Goal: Task Accomplishment & Management: Manage account settings

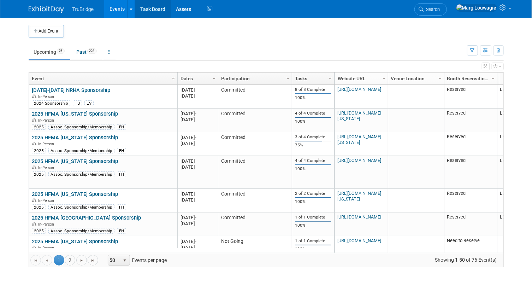
click at [151, 12] on link "Task Board" at bounding box center [153, 9] width 36 height 18
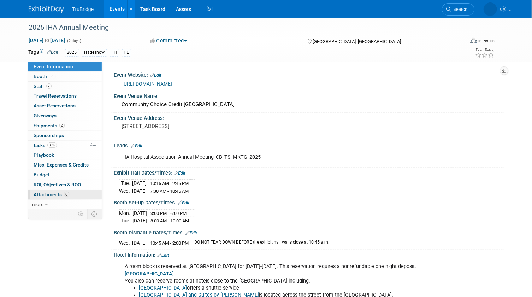
click at [49, 193] on span "Attachments 6" at bounding box center [51, 194] width 35 height 6
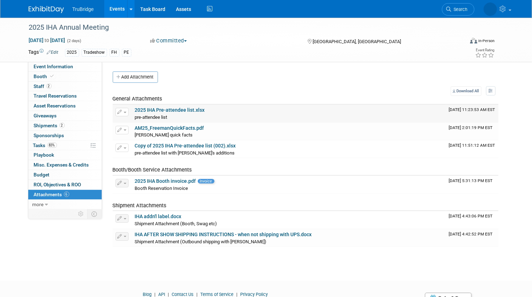
click at [184, 109] on link "2025 IHA Pre-attendee list.xlsx" at bounding box center [170, 110] width 70 height 6
click at [67, 84] on link "2 Staff 2" at bounding box center [64, 87] width 73 height 10
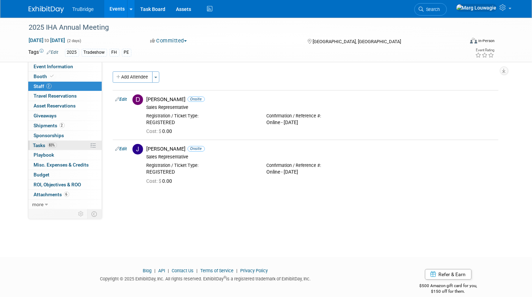
click at [41, 143] on span "Tasks 83%" at bounding box center [45, 145] width 24 height 6
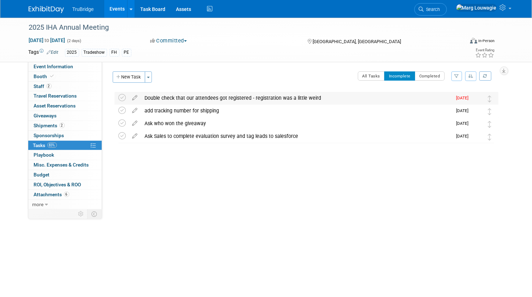
click at [177, 97] on div "Double check that our attendees got registered - registration was a little weird" at bounding box center [296, 98] width 311 height 12
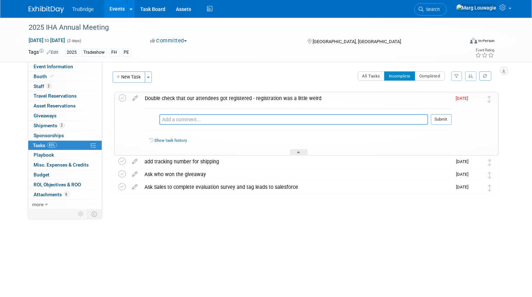
click at [187, 123] on textarea at bounding box center [293, 119] width 269 height 11
type textarea "emailed my contact on 9.23.25 and asked"
click at [448, 120] on button "Submit" at bounding box center [441, 119] width 21 height 11
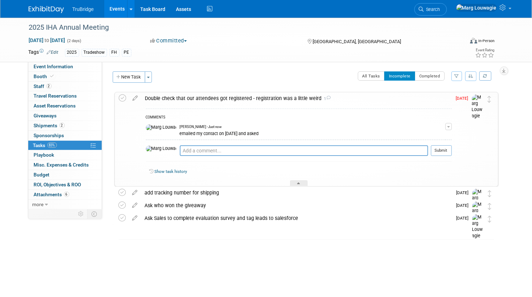
click at [136, 98] on icon at bounding box center [135, 96] width 12 height 9
select select "8"
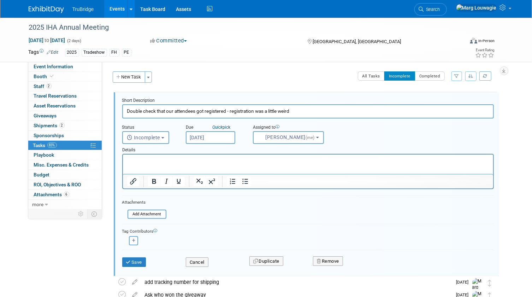
click at [198, 136] on input "Sep 23, 2025" at bounding box center [210, 137] width 49 height 13
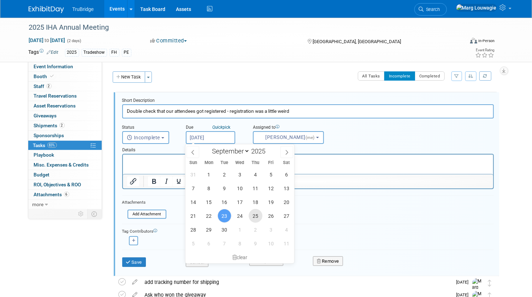
click at [259, 216] on span "25" at bounding box center [256, 216] width 14 height 14
type input "Sep 25, 2025"
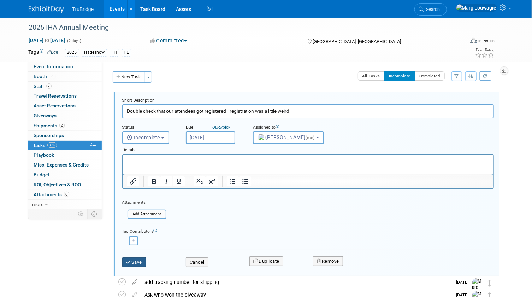
click at [144, 261] on button "Save" at bounding box center [134, 262] width 24 height 10
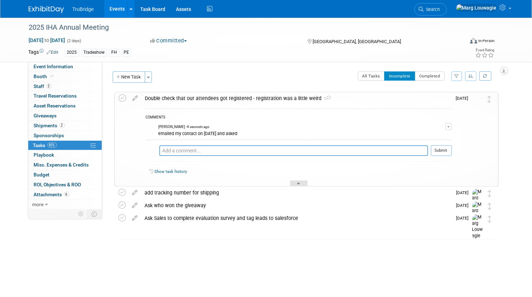
click at [303, 182] on div at bounding box center [299, 183] width 18 height 6
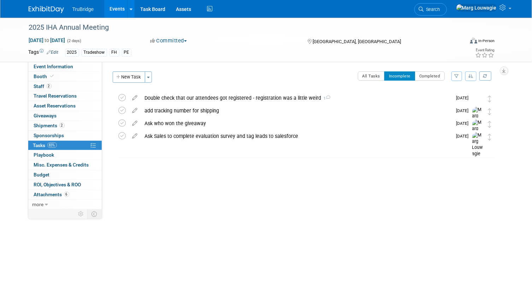
drag, startPoint x: 457, startPoint y: 10, endPoint x: 452, endPoint y: 15, distance: 7.2
click at [440, 10] on span "Search" at bounding box center [432, 9] width 16 height 5
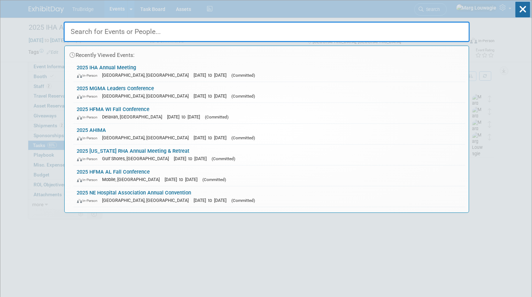
click at [388, 34] on input "text" at bounding box center [267, 32] width 406 height 20
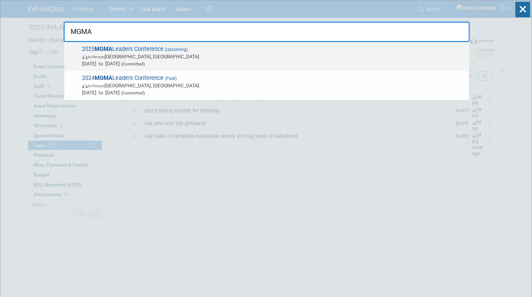
type input "MGMA"
click at [114, 54] on span "In-Person [GEOGRAPHIC_DATA], [GEOGRAPHIC_DATA]" at bounding box center [273, 56] width 383 height 7
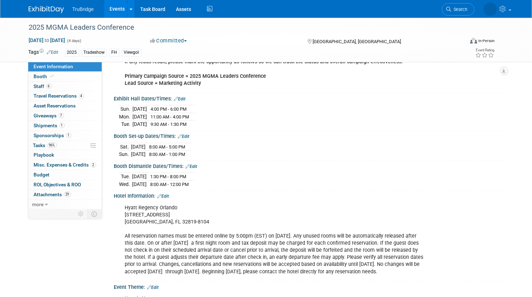
scroll to position [96, 0]
drag, startPoint x: 111, startPoint y: 94, endPoint x: 215, endPoint y: 172, distance: 129.6
drag, startPoint x: 215, startPoint y: 172, endPoint x: 178, endPoint y: 146, distance: 45.3
copy div "Exhibit Hall Dates/Times: Edit Sun. Sep 28, 2025 4:00 PM - 6:00 PM Mon. Sep 29,…"
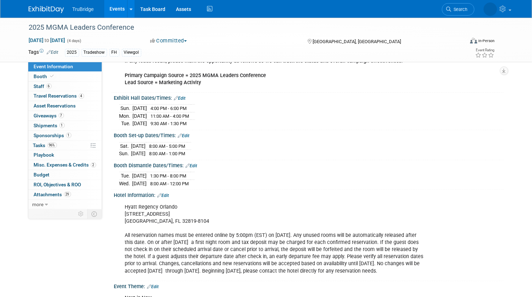
click at [233, 142] on div "Sat. Sep 27, 2025 8:00 AM - 5:00 PM Sun. Sep 28, 2025 8:00 AM - 1:00 PM" at bounding box center [308, 148] width 379 height 17
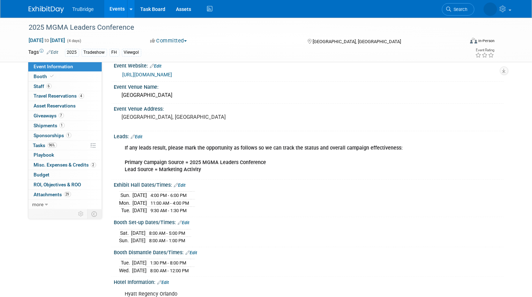
scroll to position [0, 0]
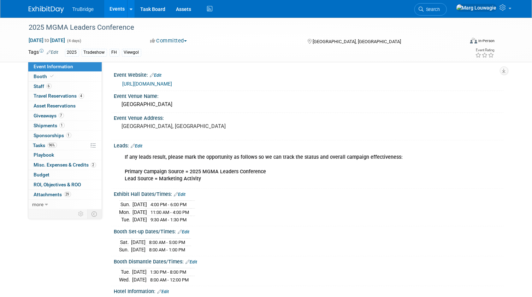
click at [172, 82] on link "https://www.mgma.com/conferences/leaders/overview" at bounding box center [148, 84] width 50 height 6
click at [159, 10] on link "Task Board" at bounding box center [153, 9] width 36 height 18
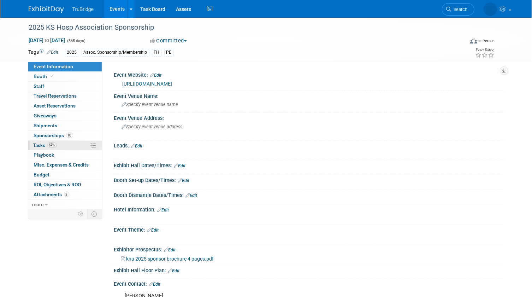
click at [38, 142] on span "Tasks 67%" at bounding box center [45, 145] width 24 height 6
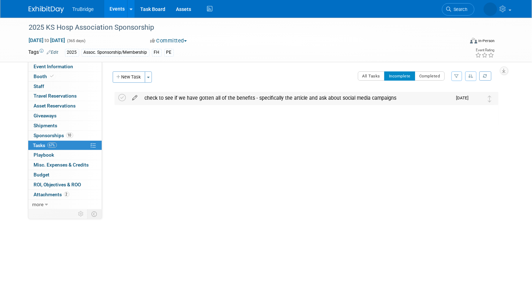
click at [134, 98] on icon at bounding box center [135, 96] width 12 height 9
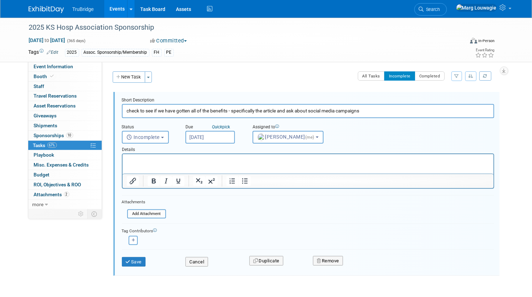
drag, startPoint x: 378, startPoint y: 108, endPoint x: 120, endPoint y: 115, distance: 257.8
click at [120, 115] on form "Short Description check to see if we have gotten all of the benefits - specific…" at bounding box center [308, 185] width 383 height 176
type input "Please see benefits"
click at [209, 138] on input "[DATE]" at bounding box center [209, 137] width 49 height 13
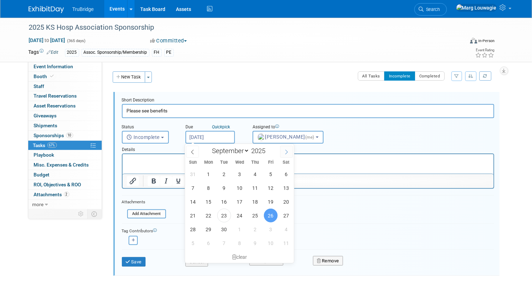
click at [285, 151] on icon at bounding box center [286, 151] width 5 height 5
select select "9"
click at [265, 228] on span "31" at bounding box center [271, 229] width 14 height 14
type input "Oct 31, 2025"
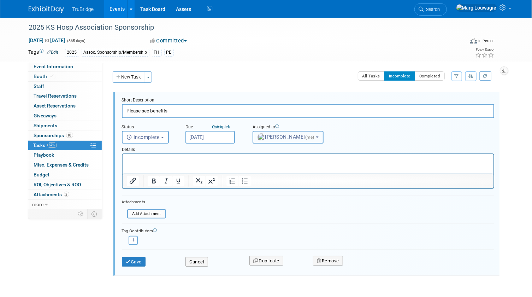
click at [279, 138] on span "Marg Louwagie (me)" at bounding box center [286, 137] width 58 height 6
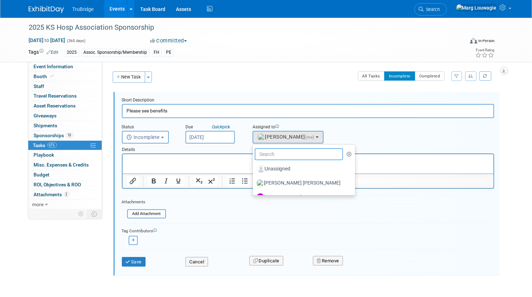
click at [280, 151] on input "text" at bounding box center [299, 154] width 89 height 12
type input "Whit"
click at [289, 179] on label "[PERSON_NAME]" at bounding box center [293, 182] width 74 height 11
click at [254, 180] on input "[PERSON_NAME]" at bounding box center [251, 182] width 5 height 5
select select "4ff202e7-b065-41eb-868c-e4111a985510"
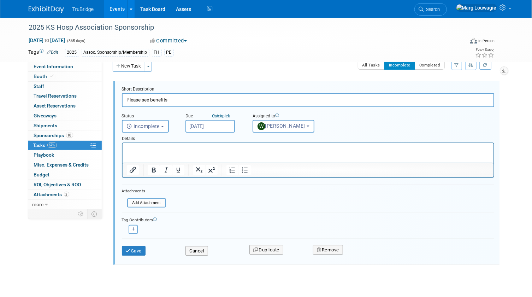
scroll to position [22, 0]
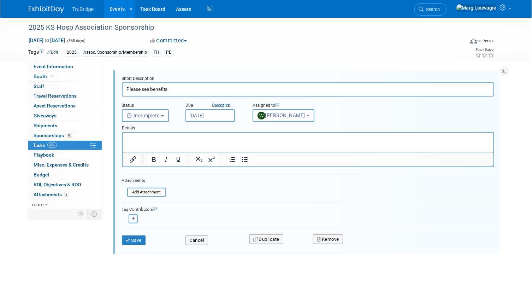
click at [132, 216] on icon "button" at bounding box center [134, 218] width 4 height 4
select select
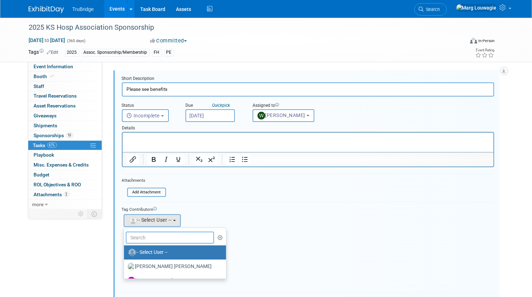
click at [162, 236] on input "text" at bounding box center [170, 237] width 89 height 12
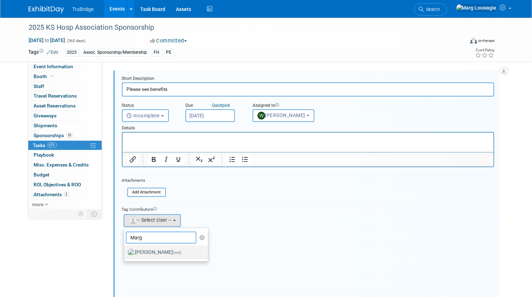
type input "Marg"
click at [160, 250] on label "Marg Louwagie (me)" at bounding box center [164, 251] width 74 height 11
click at [125, 250] on input "Marg Louwagie (me)" at bounding box center [122, 251] width 5 height 5
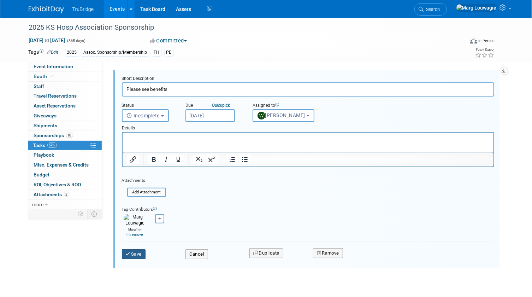
click at [136, 249] on button "Save" at bounding box center [134, 254] width 24 height 10
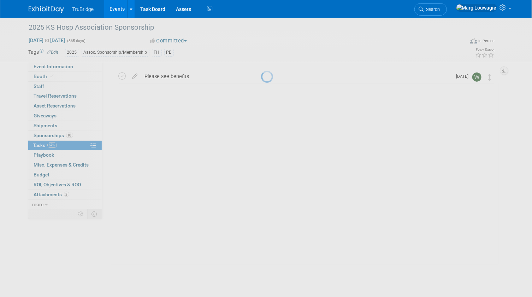
scroll to position [0, 0]
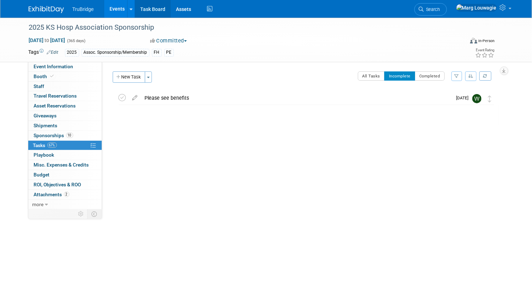
click at [146, 7] on link "Task Board" at bounding box center [153, 9] width 36 height 18
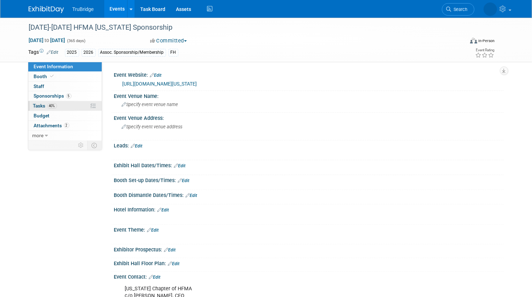
click at [38, 105] on span "Tasks 40%" at bounding box center [45, 106] width 24 height 6
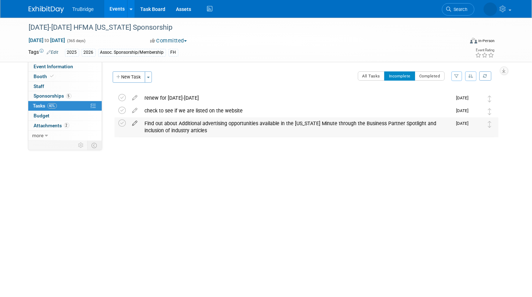
click at [135, 123] on icon at bounding box center [135, 121] width 12 height 9
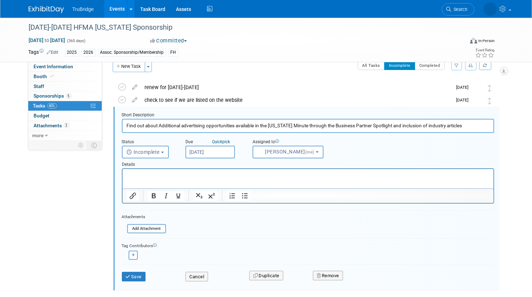
scroll to position [14, 0]
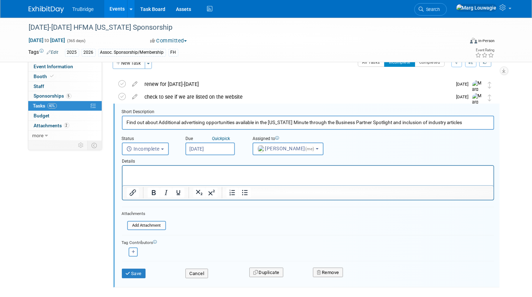
click at [209, 145] on input "[DATE]" at bounding box center [209, 148] width 49 height 13
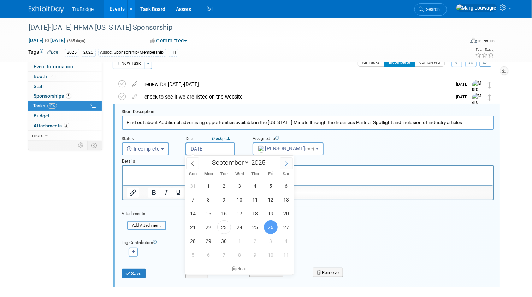
click at [284, 162] on icon at bounding box center [286, 163] width 5 height 5
select select "9"
click at [210, 238] on span "27" at bounding box center [209, 241] width 14 height 14
type input "Oct 27, 2025"
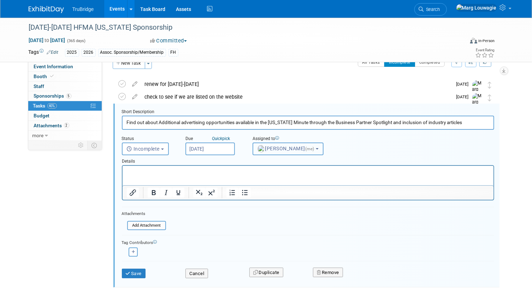
click at [282, 148] on span "Marg Louwagie (me)" at bounding box center [286, 148] width 58 height 6
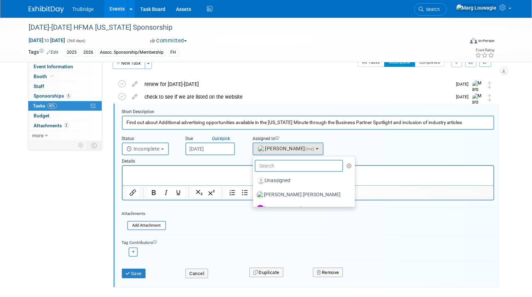
click at [288, 166] on input "text" at bounding box center [299, 166] width 89 height 12
type input "Whit"
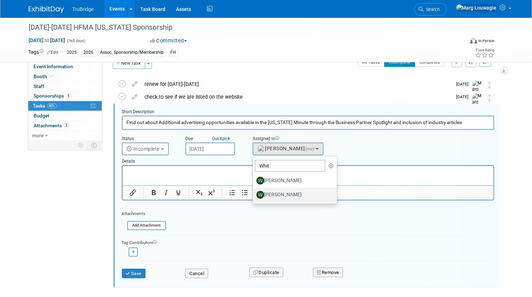
click at [287, 193] on label "[PERSON_NAME]" at bounding box center [293, 194] width 74 height 11
click at [254, 193] on input "[PERSON_NAME]" at bounding box center [251, 193] width 5 height 5
select select "4ff202e7-b065-41eb-868c-e4111a985510"
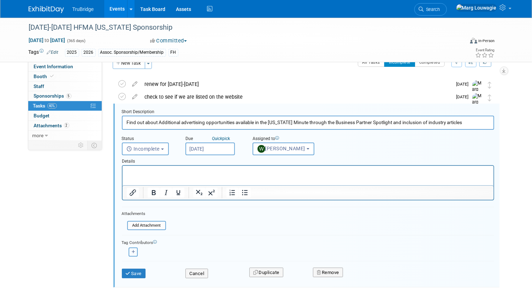
click at [132, 252] on icon "button" at bounding box center [134, 252] width 4 height 4
select select
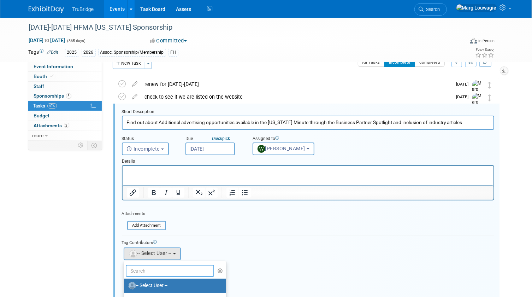
click at [161, 265] on input "text" at bounding box center [170, 270] width 89 height 12
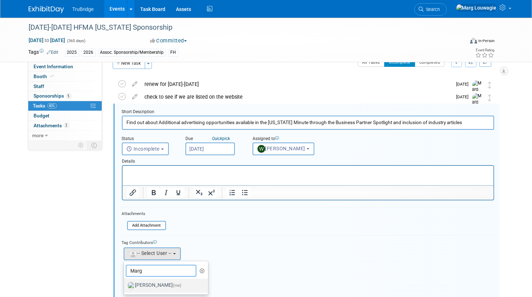
type input "Marg"
click at [160, 283] on label "Marg Louwagie (me)" at bounding box center [164, 285] width 74 height 11
click at [125, 283] on input "Marg Louwagie (me)" at bounding box center [122, 284] width 5 height 5
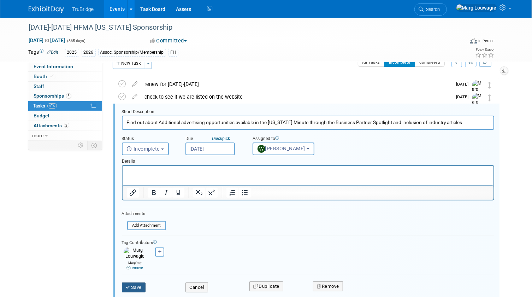
click at [140, 282] on button "Save" at bounding box center [134, 287] width 24 height 10
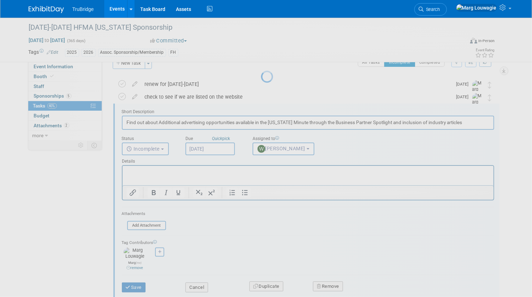
scroll to position [0, 0]
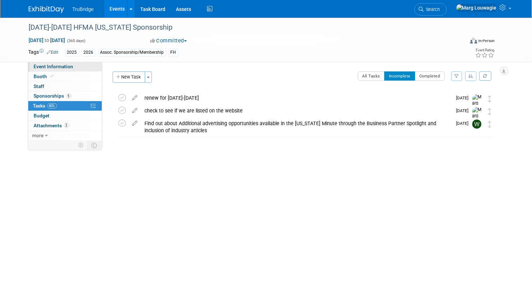
click at [70, 65] on span "Event Information" at bounding box center [54, 67] width 40 height 6
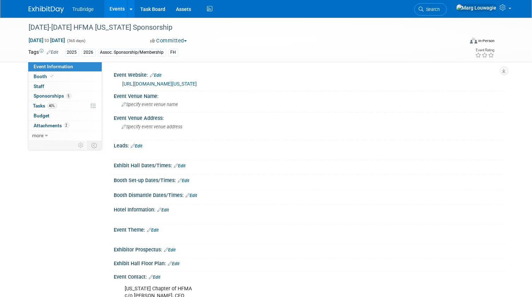
click at [180, 83] on link "https://www.hfma.org/chapters/region-10/montana/business-partners/" at bounding box center [160, 84] width 74 height 6
click at [42, 104] on span "Tasks 40%" at bounding box center [45, 106] width 24 height 6
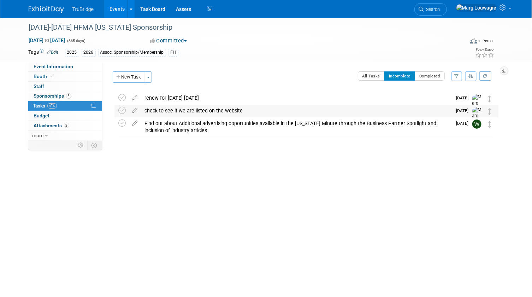
click at [183, 107] on div "check to see if we are listed on the website" at bounding box center [296, 111] width 311 height 12
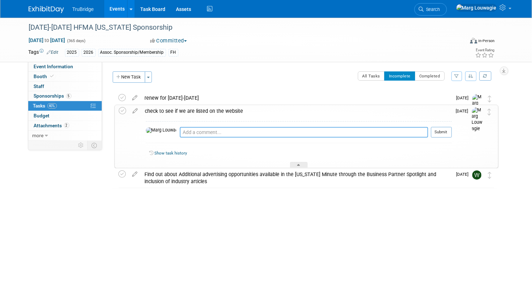
click at [198, 135] on textarea at bounding box center [304, 132] width 248 height 11
type textarea "emailed my contact on 9.23.25 because we are not listed on the website yet."
click at [448, 132] on button "Submit" at bounding box center [441, 132] width 21 height 11
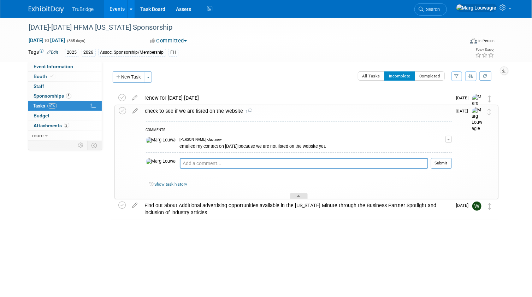
click at [305, 195] on div at bounding box center [299, 196] width 18 height 6
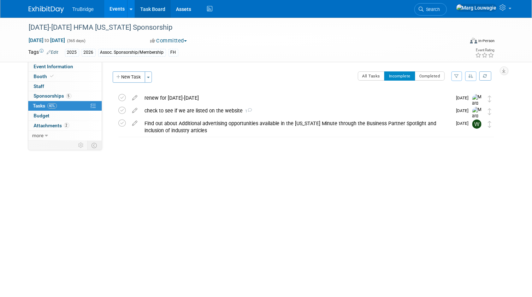
click at [145, 10] on link "Task Board" at bounding box center [153, 9] width 36 height 18
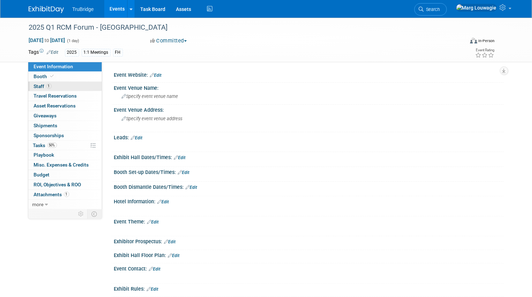
click at [50, 85] on span "1" at bounding box center [48, 85] width 5 height 5
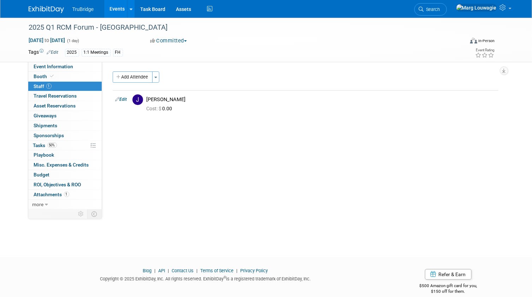
drag, startPoint x: 461, startPoint y: 9, endPoint x: 438, endPoint y: 29, distance: 30.8
click at [440, 9] on span "Search" at bounding box center [432, 9] width 16 height 5
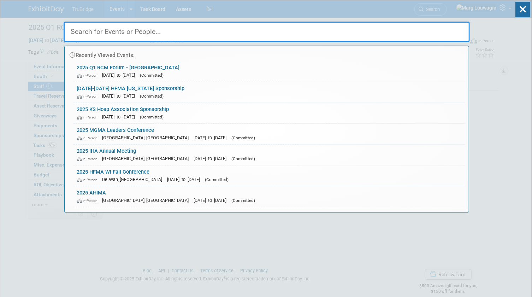
click at [429, 33] on input "text" at bounding box center [267, 32] width 406 height 20
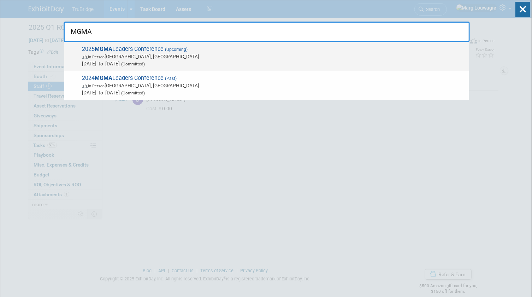
type input "MGMA"
click at [117, 58] on span "In-Person Orlando, FL" at bounding box center [273, 56] width 383 height 7
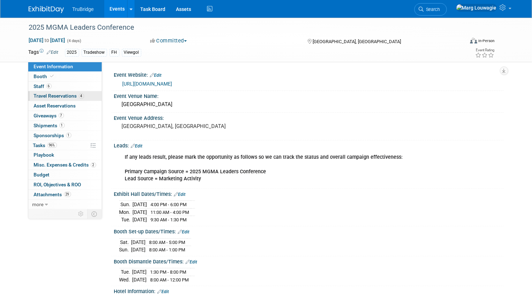
click at [63, 96] on span "Travel Reservations 4" at bounding box center [59, 96] width 50 height 6
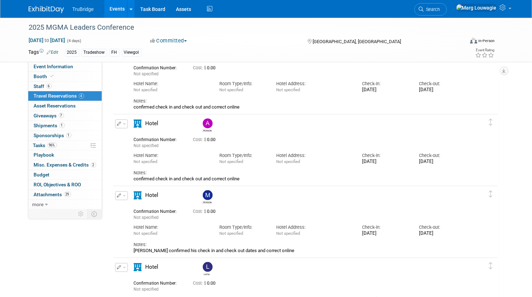
scroll to position [64, 0]
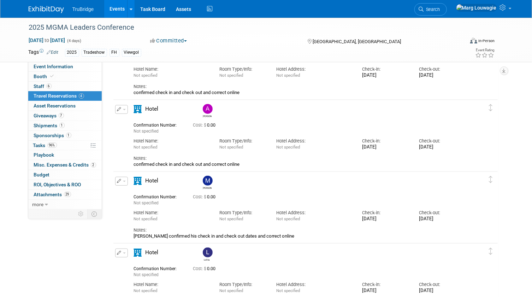
drag, startPoint x: 73, startPoint y: 68, endPoint x: 176, endPoint y: 119, distance: 115.3
click at [73, 68] on link "Event Information" at bounding box center [64, 67] width 73 height 10
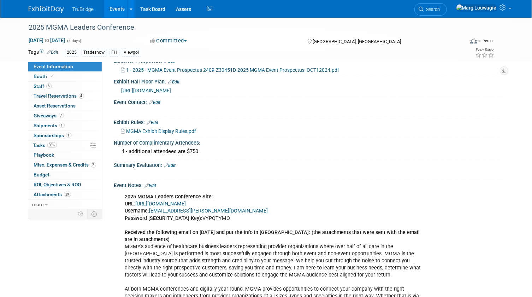
scroll to position [385, 0]
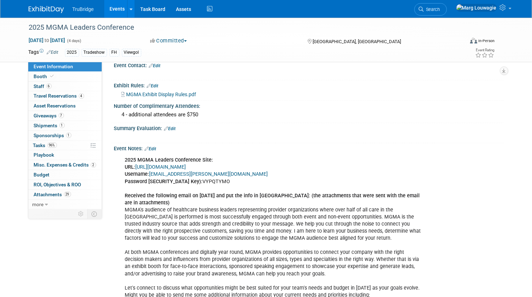
click at [177, 170] on link "[URL][DOMAIN_NAME]" at bounding box center [161, 167] width 50 height 6
click at [447, 10] on link "Search" at bounding box center [430, 9] width 32 height 12
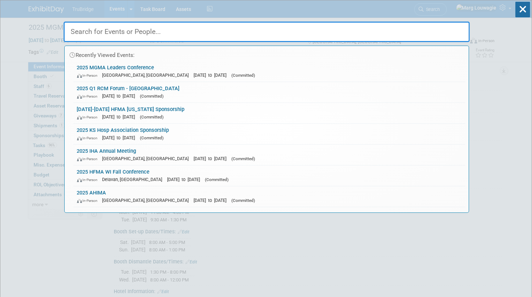
click at [455, 30] on input "text" at bounding box center [267, 32] width 406 height 20
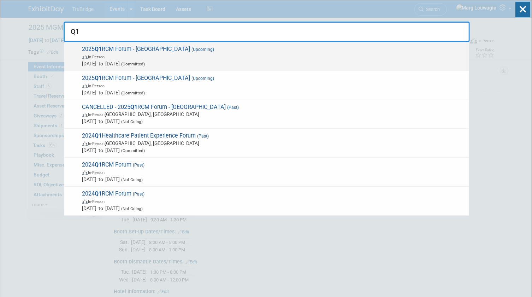
type input "Q1"
click at [125, 54] on span "In-Person" at bounding box center [273, 56] width 383 height 7
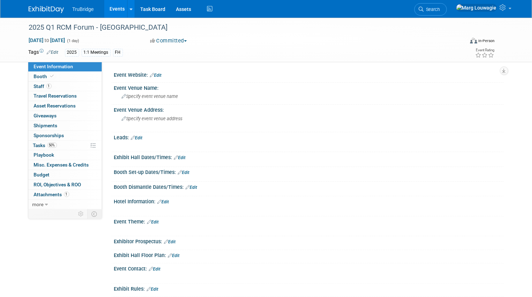
drag, startPoint x: 467, startPoint y: 8, endPoint x: 459, endPoint y: 20, distance: 14.8
click at [440, 8] on span "Search" at bounding box center [432, 9] width 16 height 5
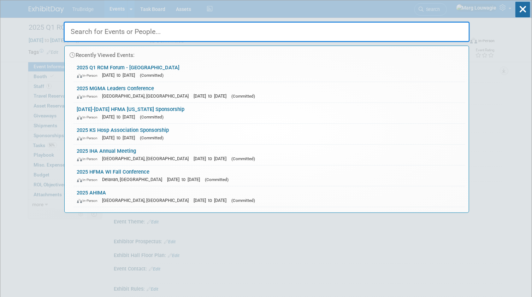
click at [442, 32] on input "text" at bounding box center [267, 32] width 406 height 20
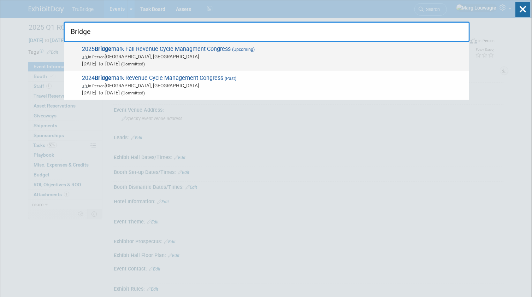
type input "Bridge"
click at [173, 52] on span "2025 Bridge mark Fall Revenue Cycle Managment Congress (Upcoming) In-Person [GE…" at bounding box center [272, 57] width 385 height 22
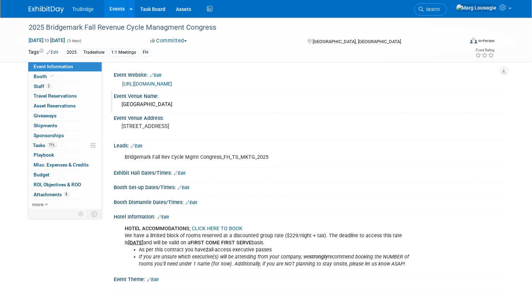
click at [134, 105] on div "[GEOGRAPHIC_DATA]" at bounding box center [308, 104] width 379 height 11
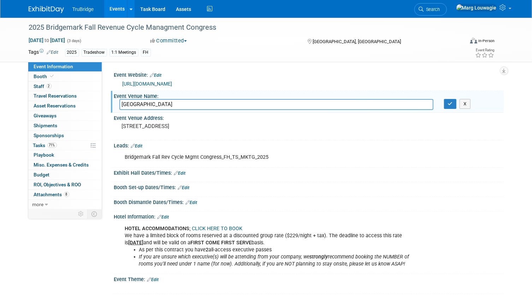
drag, startPoint x: 174, startPoint y: 105, endPoint x: 118, endPoint y: 105, distance: 56.5
click at [118, 105] on div "[GEOGRAPHIC_DATA]" at bounding box center [276, 104] width 324 height 11
click at [449, 105] on icon "button" at bounding box center [450, 103] width 5 height 5
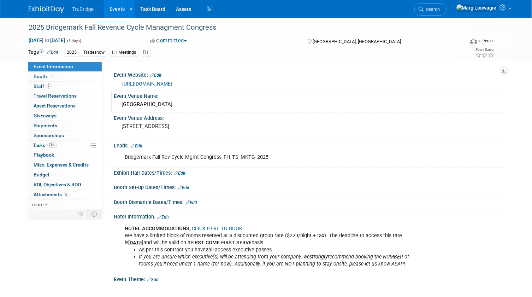
click at [205, 111] on div "Event Venue Name: Sheraton Dallas Hotel" at bounding box center [307, 102] width 393 height 22
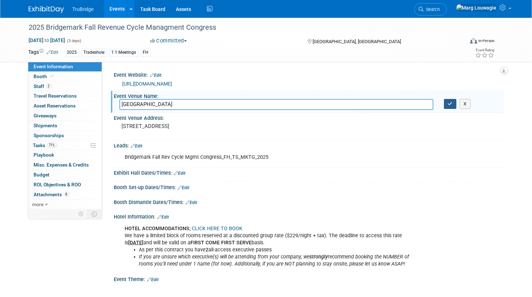
click at [448, 105] on icon "button" at bounding box center [450, 103] width 5 height 5
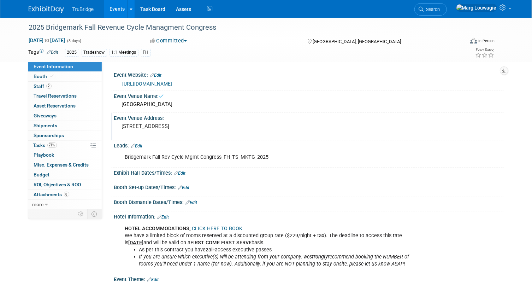
click at [205, 127] on pre "400 Olive St, Dallas, TX 75201" at bounding box center [195, 126] width 147 height 6
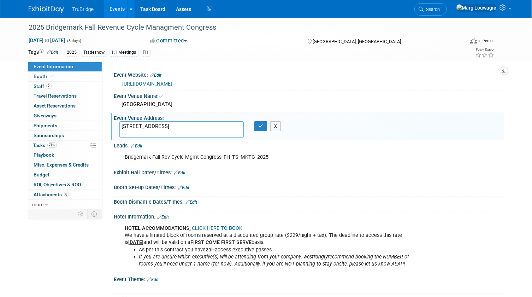
drag, startPoint x: 200, startPoint y: 124, endPoint x: 114, endPoint y: 124, distance: 85.8
click at [114, 124] on div "400 Olive St, Dallas, TX 75201" at bounding box center [181, 129] width 135 height 16
click at [260, 127] on icon "button" at bounding box center [260, 126] width 5 height 5
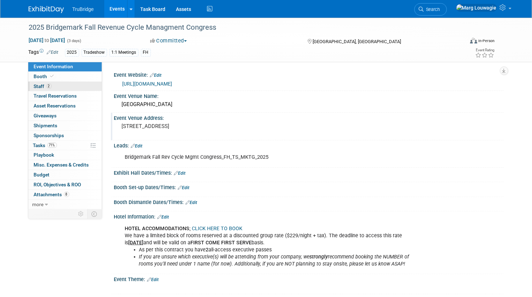
click at [45, 84] on span "Staff 2" at bounding box center [43, 86] width 18 height 6
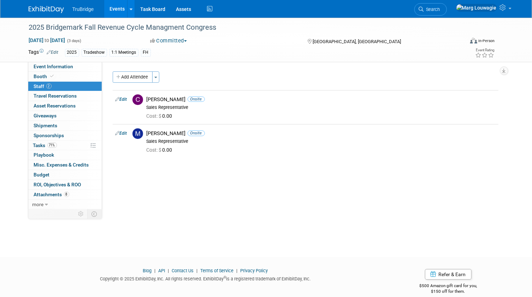
click at [440, 10] on span "Search" at bounding box center [432, 9] width 16 height 5
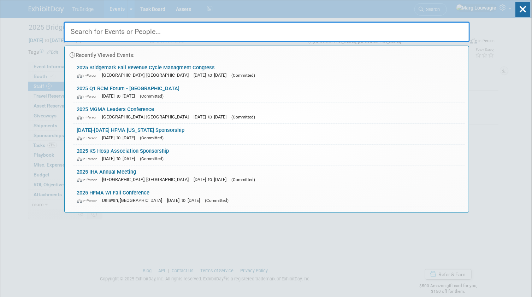
click at [443, 28] on input "text" at bounding box center [267, 32] width 406 height 20
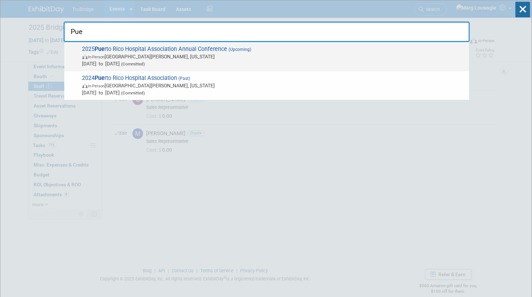
type input "Pue"
click at [215, 57] on span "In-Person San Juan, Puerto Rico" at bounding box center [273, 56] width 383 height 7
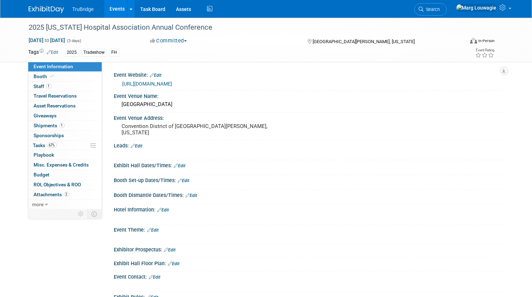
click at [440, 7] on span "Search" at bounding box center [432, 9] width 16 height 5
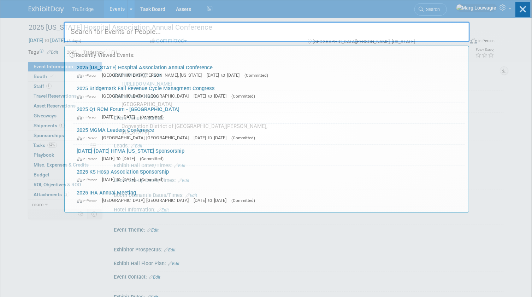
click at [449, 29] on input "text" at bounding box center [267, 32] width 406 height 20
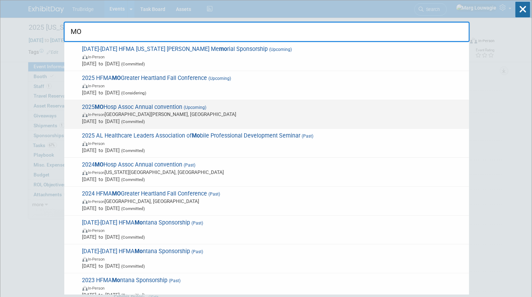
type input "MO"
click at [220, 113] on span "In-Person Saint Charles, MO" at bounding box center [273, 114] width 383 height 7
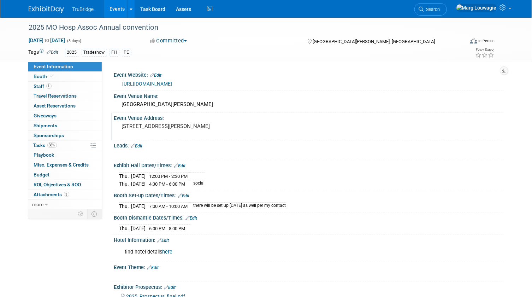
click at [182, 126] on pre "1 Convention Center Plaza St. Charles, MO" at bounding box center [195, 126] width 147 height 6
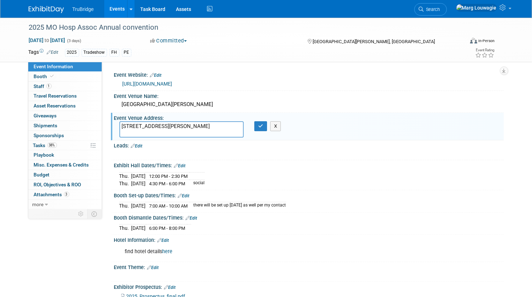
drag, startPoint x: 121, startPoint y: 124, endPoint x: 173, endPoint y: 135, distance: 52.7
click at [174, 137] on div "1 Convention Center Plaza St. Charles, MO 1 Convention Center Plaza St. Charles…" at bounding box center [195, 129] width 162 height 17
click at [260, 125] on icon "button" at bounding box center [260, 126] width 5 height 5
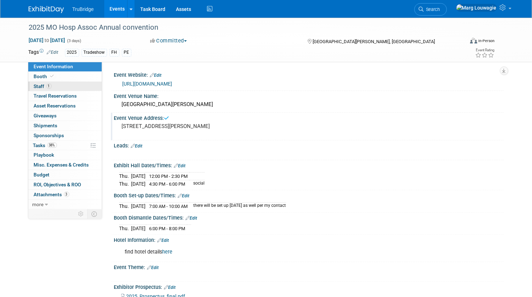
click at [49, 85] on span "1" at bounding box center [48, 85] width 5 height 5
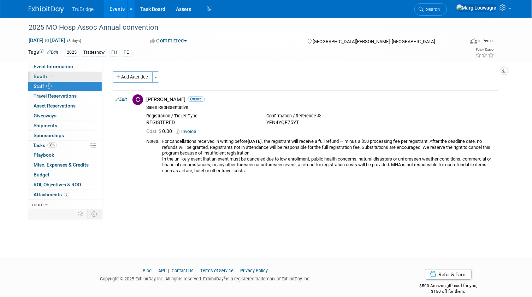
click at [84, 75] on link "Booth" at bounding box center [64, 77] width 73 height 10
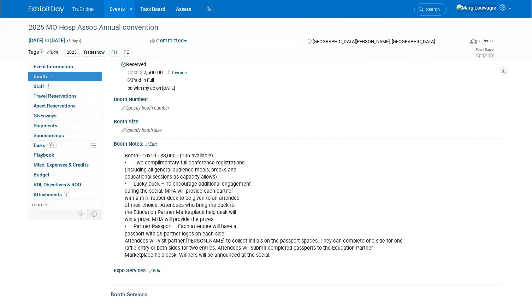
scroll to position [32, 0]
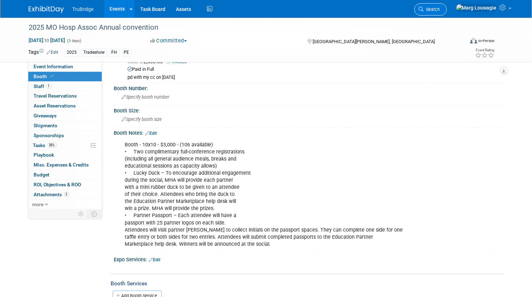
click at [440, 9] on span "Search" at bounding box center [432, 9] width 16 height 5
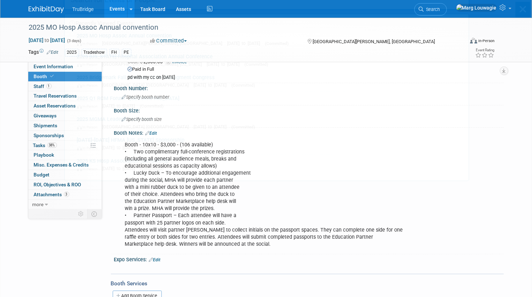
scroll to position [0, 0]
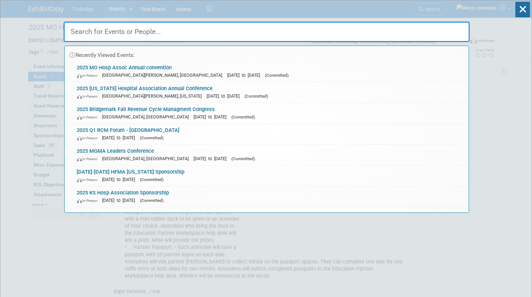
click at [455, 33] on input "text" at bounding box center [267, 32] width 406 height 20
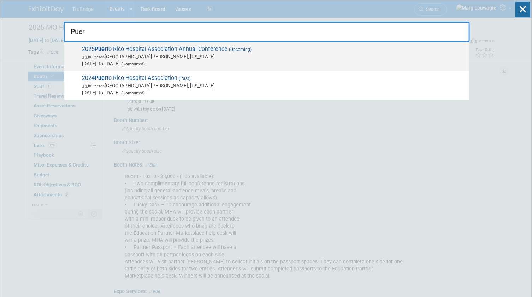
type input "Puer"
click at [188, 61] on span "Oct 29, 2025 to Oct 31, 2025 (Committed)" at bounding box center [273, 63] width 383 height 7
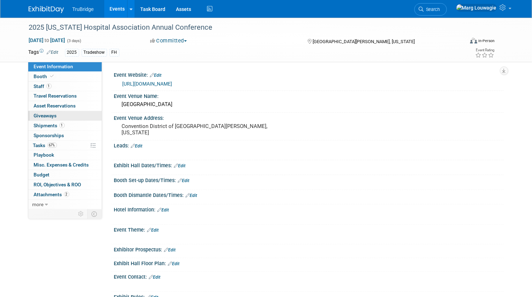
click at [52, 115] on span "Giveaways 0" at bounding box center [45, 116] width 23 height 6
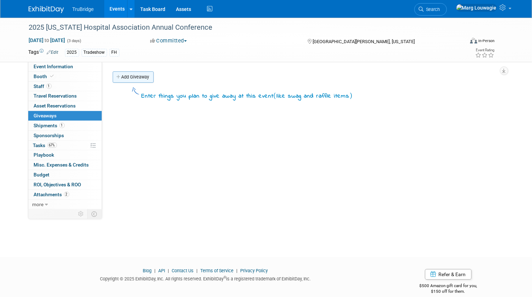
click at [145, 77] on link "Add Giveaway" at bounding box center [133, 76] width 41 height 11
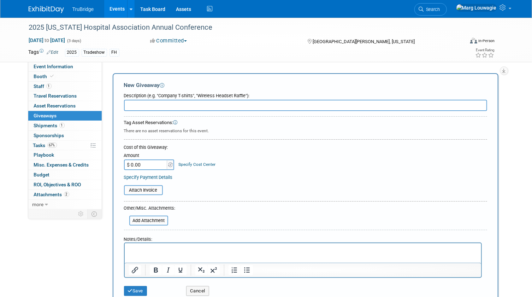
click at [141, 104] on input "text" at bounding box center [305, 105] width 363 height 11
type input "50 - post it notes"
click at [146, 163] on input "$ 0.00" at bounding box center [146, 164] width 44 height 11
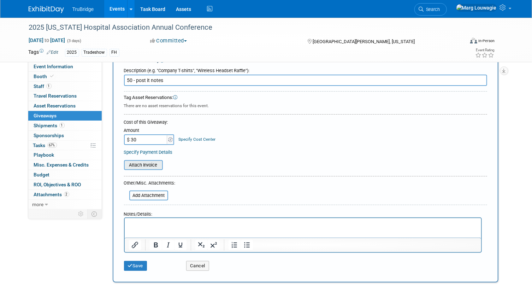
scroll to position [64, 0]
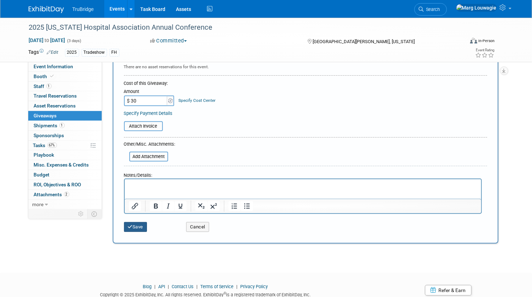
type input "$ 30.00"
click at [139, 226] on button "Save" at bounding box center [135, 227] width 23 height 10
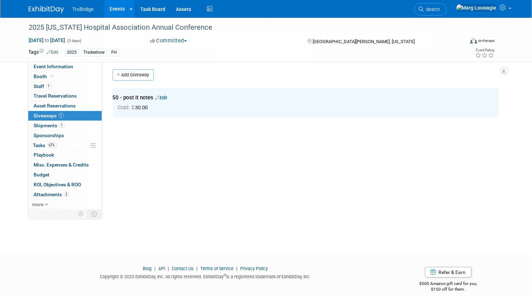
scroll to position [0, 0]
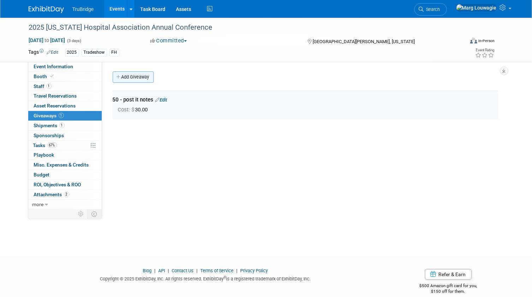
click at [141, 76] on link "Add Giveaway" at bounding box center [133, 76] width 41 height 11
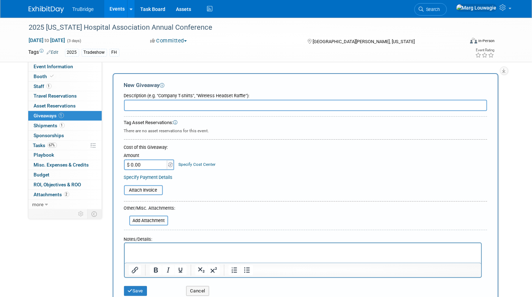
click at [143, 103] on input "text" at bounding box center [305, 105] width 363 height 11
type input "100 - Bic Pens"
click at [144, 162] on input "$ 0.00" at bounding box center [146, 164] width 44 height 11
type input "$ 193.00"
drag, startPoint x: 138, startPoint y: 289, endPoint x: 144, endPoint y: 274, distance: 15.5
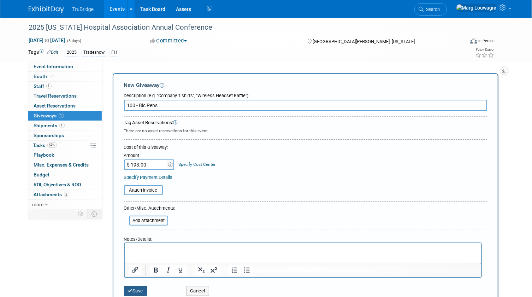
click at [140, 283] on div "Save" at bounding box center [150, 288] width 62 height 14
click at [135, 287] on button "Save" at bounding box center [135, 291] width 23 height 10
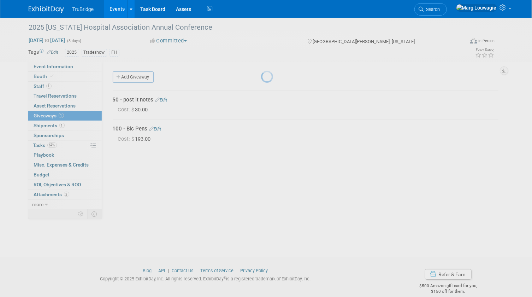
scroll to position [9, 0]
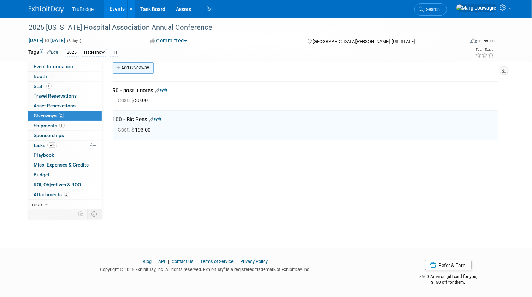
click at [133, 66] on link "Add Giveaway" at bounding box center [133, 67] width 41 height 11
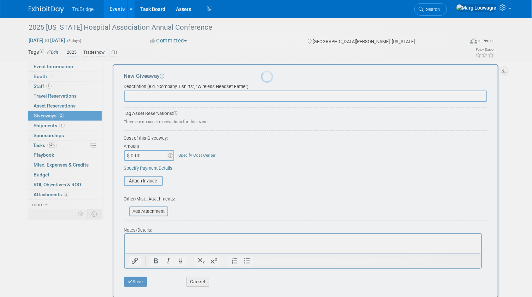
scroll to position [0, 0]
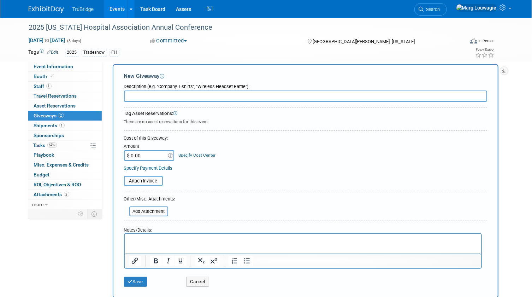
click at [137, 95] on input "text" at bounding box center [305, 95] width 363 height 11
type input "150 - manicure sets"
click at [146, 154] on input "$ 0.00" at bounding box center [146, 155] width 44 height 11
type input "$ 172.50"
drag, startPoint x: 131, startPoint y: 280, endPoint x: 137, endPoint y: 274, distance: 9.2
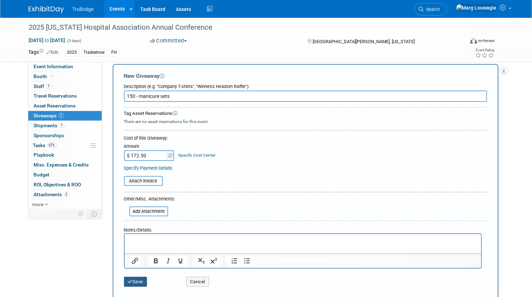
click at [131, 280] on icon "submit" at bounding box center [130, 281] width 5 height 5
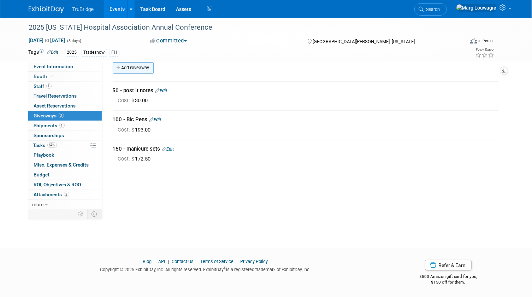
click at [138, 67] on link "Add Giveaway" at bounding box center [133, 67] width 41 height 11
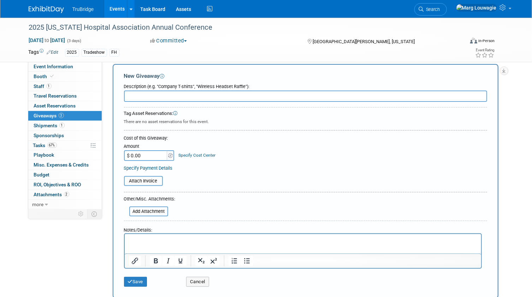
click at [144, 95] on input "text" at bounding box center [305, 95] width 363 height 11
type input "10 - dress socks"
click at [144, 156] on input "$ 0.00" at bounding box center [146, 155] width 44 height 11
type input "$ 86.00"
click at [137, 277] on button "Save" at bounding box center [135, 281] width 23 height 10
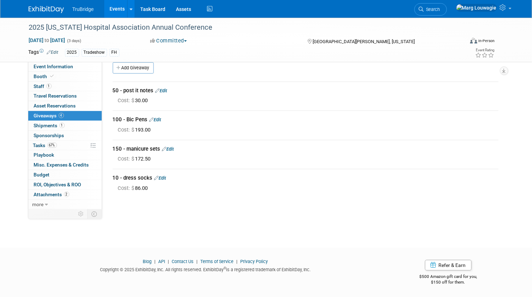
click at [171, 148] on link "Edit" at bounding box center [168, 148] width 12 height 5
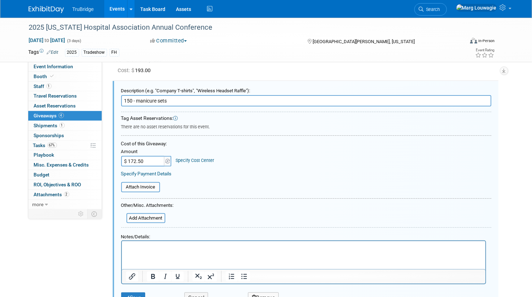
click at [131, 100] on input "150 - manicure sets" at bounding box center [306, 100] width 370 height 11
type input "50 - manicure sets"
type input "$ 57.50"
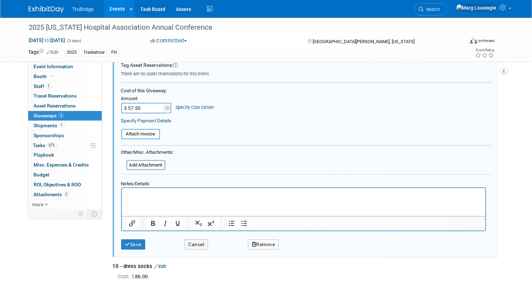
scroll to position [133, 0]
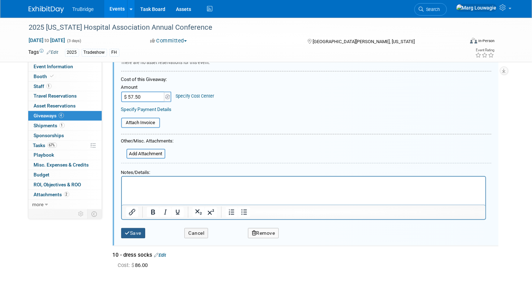
click at [139, 230] on button "Save" at bounding box center [133, 233] width 24 height 10
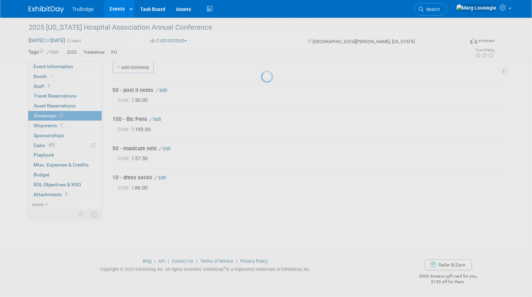
scroll to position [9, 0]
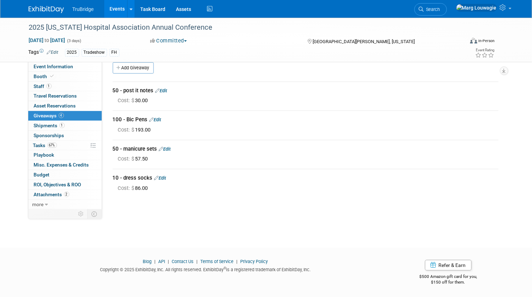
click at [165, 178] on link "Edit" at bounding box center [160, 177] width 12 height 5
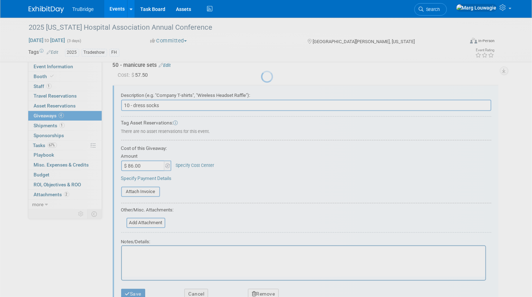
scroll to position [0, 0]
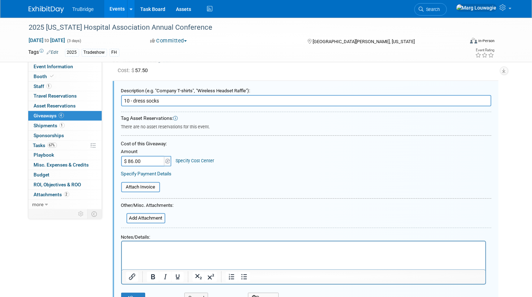
drag, startPoint x: 160, startPoint y: 100, endPoint x: 118, endPoint y: 99, distance: 42.0
click at [118, 99] on div "Description (e.g. "Company T-shirts", "Wireless Headset Raffle"): 10 - dress so…" at bounding box center [306, 195] width 386 height 229
type input "5"
type input "25 - soft touch journals"
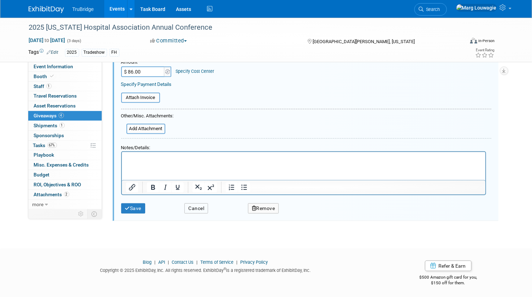
drag, startPoint x: 194, startPoint y: 206, endPoint x: 235, endPoint y: 184, distance: 46.5
click at [194, 206] on button "Cancel" at bounding box center [196, 208] width 24 height 10
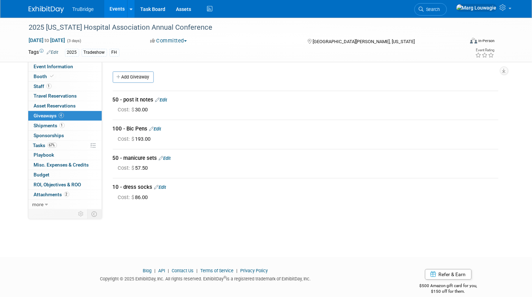
click at [165, 185] on link "Edit" at bounding box center [160, 186] width 12 height 5
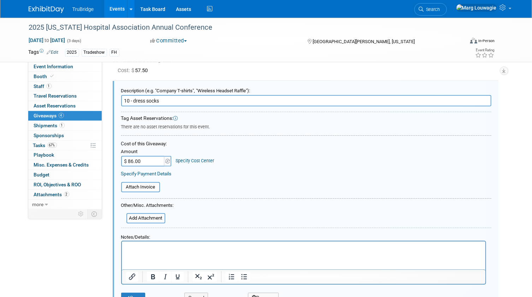
drag, startPoint x: 162, startPoint y: 99, endPoint x: 114, endPoint y: 98, distance: 47.7
click at [114, 98] on div "Description (e.g. "Company T-shirts", "Wireless Headset Raffle"): 10 - dress so…" at bounding box center [306, 195] width 386 height 229
type input "25 - soft touch journals"
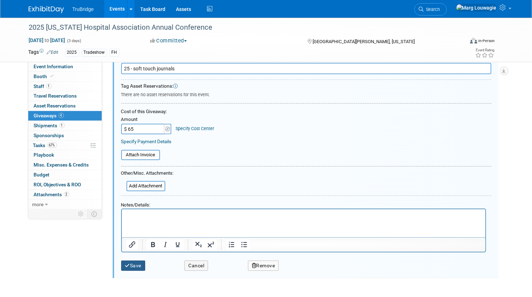
type input "$ 65.00"
drag, startPoint x: 139, startPoint y: 263, endPoint x: 148, endPoint y: 245, distance: 20.7
click at [139, 263] on button "Save" at bounding box center [133, 265] width 24 height 10
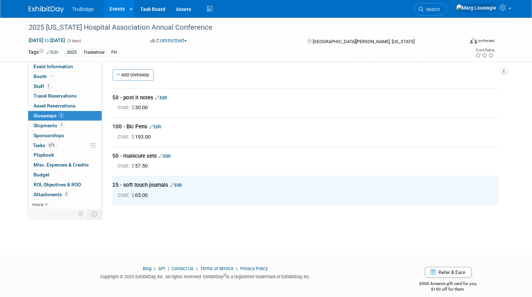
scroll to position [0, 0]
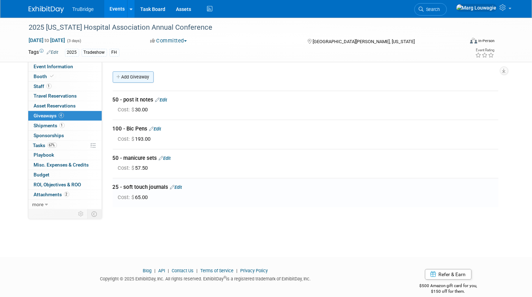
click at [138, 75] on link "Add Giveaway" at bounding box center [133, 76] width 41 height 11
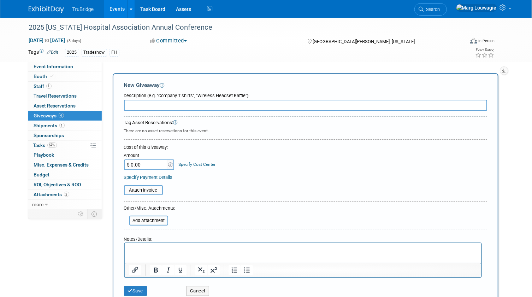
click at [140, 106] on input "text" at bounding box center [305, 105] width 363 height 11
type input "15 - charger squids"
click at [144, 162] on input "$ 0.00" at bounding box center [146, 164] width 44 height 11
type input "$ 81.45"
drag, startPoint x: 145, startPoint y: 288, endPoint x: 181, endPoint y: 212, distance: 84.7
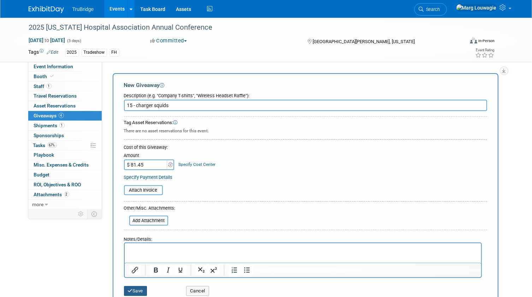
click at [145, 288] on button "Save" at bounding box center [135, 291] width 23 height 10
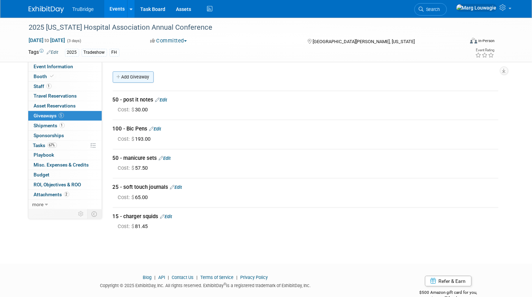
click at [148, 79] on link "Add Giveaway" at bounding box center [133, 76] width 41 height 11
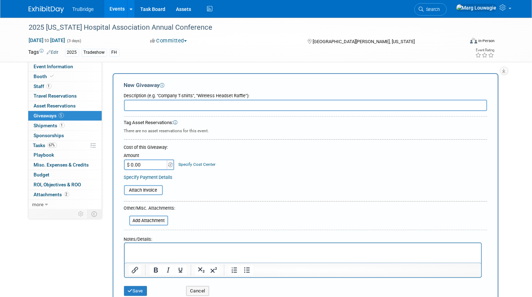
click at [148, 101] on input "text" at bounding box center [305, 105] width 363 height 11
type input "15 - hanging toiletry bags"
click at [145, 166] on input "$ 0.00" at bounding box center [146, 164] width 44 height 11
type input "$ 85.05"
click at [145, 291] on button "Save" at bounding box center [135, 291] width 23 height 10
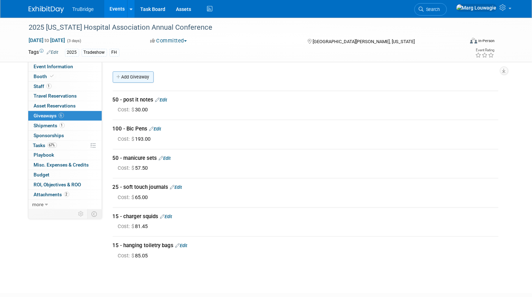
click at [133, 77] on link "Add Giveaway" at bounding box center [133, 76] width 41 height 11
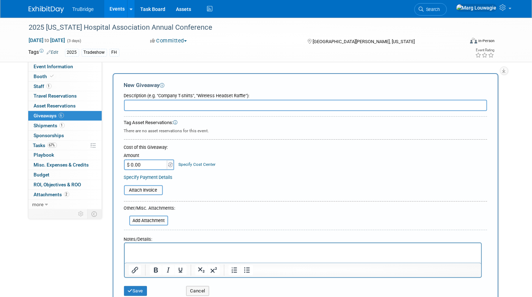
click at [134, 103] on input "text" at bounding box center [305, 105] width 363 height 11
type input "25 - lip balms"
click at [146, 165] on input "$ 0.00" at bounding box center [146, 164] width 44 height 11
type input "$ 14.75"
drag, startPoint x: 140, startPoint y: 291, endPoint x: 195, endPoint y: 218, distance: 91.2
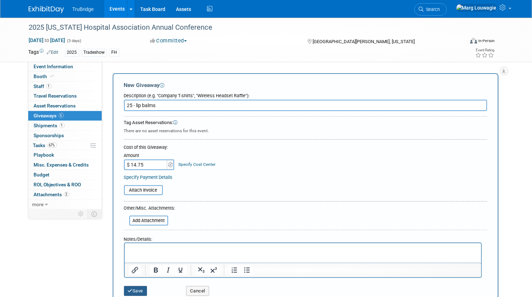
click at [141, 286] on button "Save" at bounding box center [135, 291] width 23 height 10
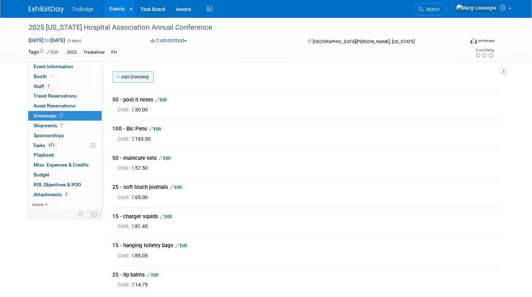
click at [139, 78] on link "Add Giveaway" at bounding box center [133, 76] width 41 height 11
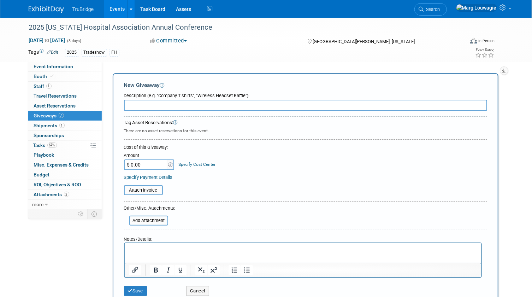
click at [140, 102] on input "text" at bounding box center [305, 105] width 363 height 11
type input "25 - chip clips"
click at [142, 165] on input "$ 0.00" at bounding box center [146, 164] width 44 height 11
type input "$ 24.50"
click at [138, 290] on button "Save" at bounding box center [135, 291] width 23 height 10
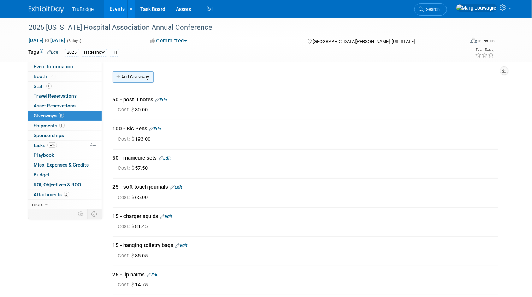
click at [145, 76] on link "Add Giveaway" at bounding box center [133, 76] width 41 height 11
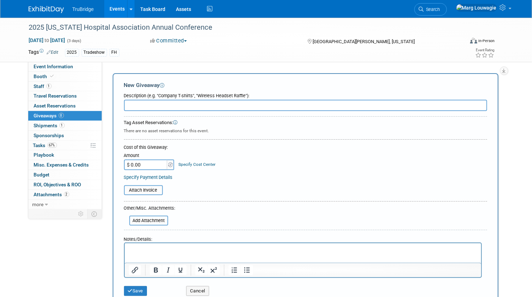
click at [147, 103] on input "text" at bounding box center [305, 105] width 363 height 11
type input "6 - portable phone chargers"
click at [135, 164] on input "$ 0.00" at bounding box center [146, 164] width 44 height 11
type input "$ 24.50"
click at [131, 288] on icon "submit" at bounding box center [130, 290] width 5 height 5
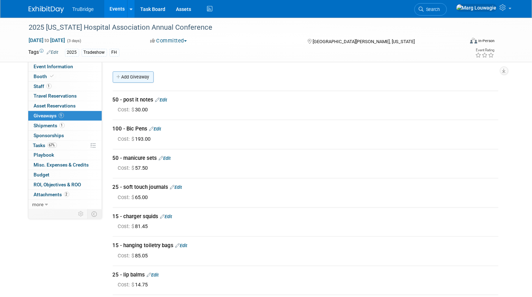
click at [142, 79] on link "Add Giveaway" at bounding box center [133, 76] width 41 height 11
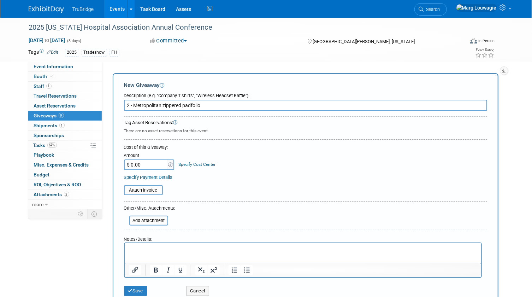
type input "2 - Metropolitan zippered padfolio"
click at [145, 161] on input "$ 0.00" at bounding box center [146, 164] width 44 height 11
type input "$ 73.50"
drag, startPoint x: 141, startPoint y: 288, endPoint x: 179, endPoint y: 225, distance: 74.1
click at [142, 283] on div "Save" at bounding box center [150, 288] width 62 height 14
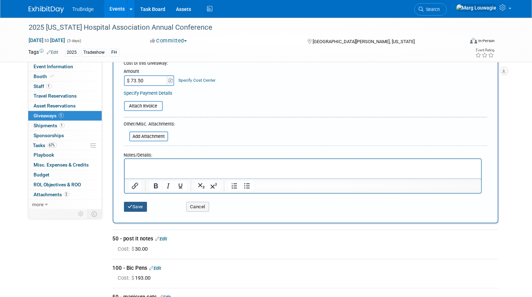
scroll to position [96, 0]
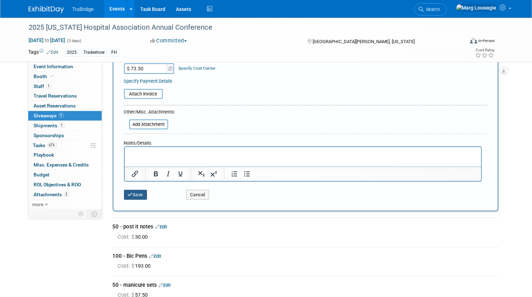
click at [139, 194] on button "Save" at bounding box center [135, 195] width 23 height 10
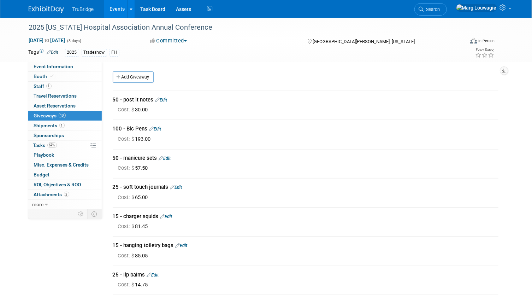
scroll to position [0, 0]
click at [140, 74] on link "Add Giveaway" at bounding box center [133, 76] width 41 height 11
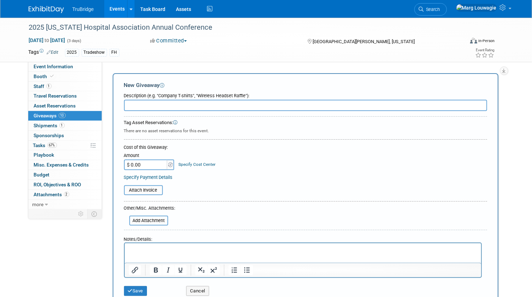
click at [142, 105] on input "text" at bounding box center [305, 105] width 363 height 11
type input "16 - lapel pins"
click at [142, 166] on input "$ 0.00" at bounding box center [146, 164] width 44 height 11
type input "$ 40.80"
drag, startPoint x: 138, startPoint y: 289, endPoint x: 142, endPoint y: 285, distance: 5.6
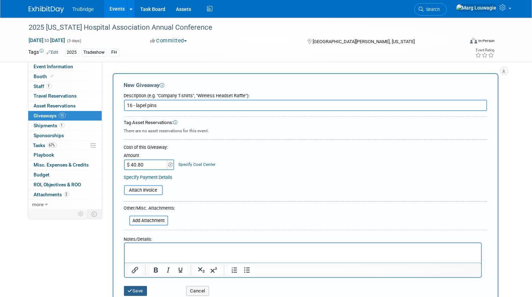
click at [138, 289] on button "Save" at bounding box center [135, 291] width 23 height 10
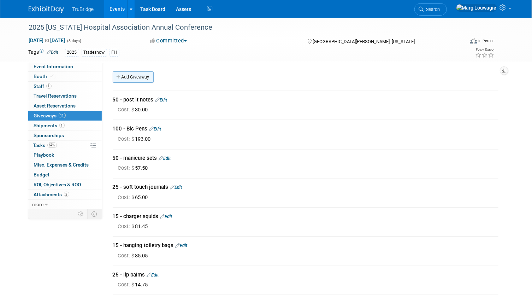
click at [141, 77] on link "Add Giveaway" at bounding box center [133, 76] width 41 height 11
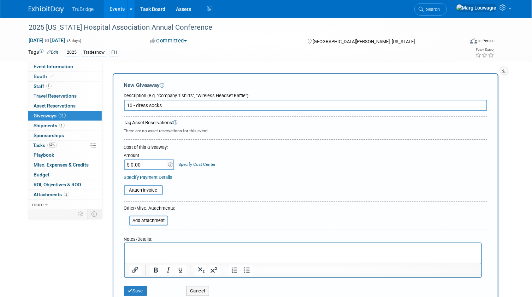
type input "10 - dress socks"
click at [147, 163] on input "$ 0.00" at bounding box center [146, 164] width 44 height 11
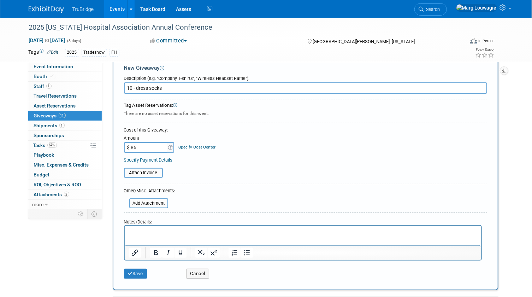
scroll to position [32, 0]
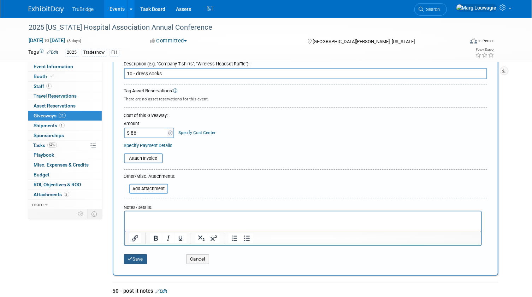
type input "$ 86.00"
click at [140, 256] on button "Save" at bounding box center [135, 259] width 23 height 10
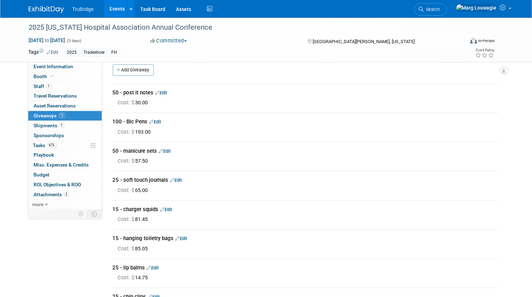
scroll to position [0, 0]
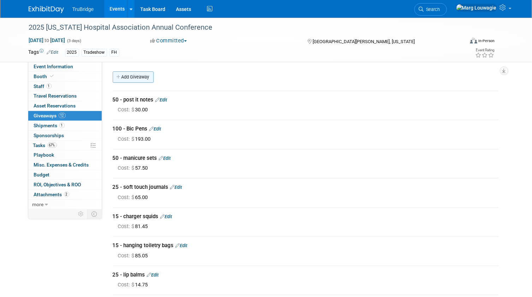
click at [145, 76] on link "Add Giveaway" at bounding box center [133, 76] width 41 height 11
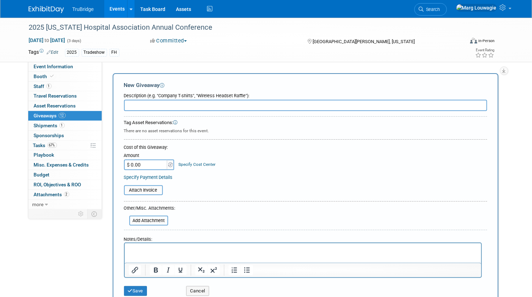
click at [155, 106] on input "text" at bounding box center [305, 105] width 363 height 11
type input "portable lap top charger"
click at [141, 161] on input "$ 0.00" at bounding box center [146, 164] width 44 height 11
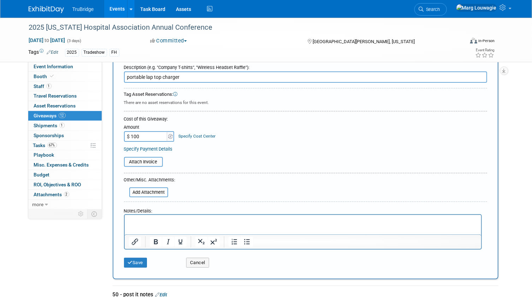
scroll to position [64, 0]
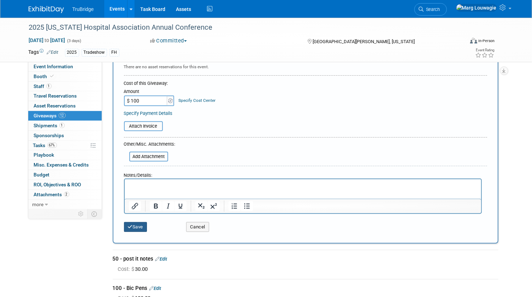
type input "$ 100.00"
click at [144, 225] on button "Save" at bounding box center [135, 227] width 23 height 10
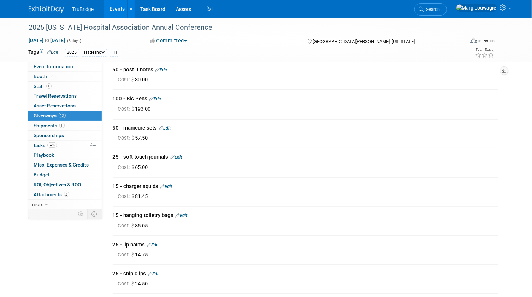
scroll to position [0, 0]
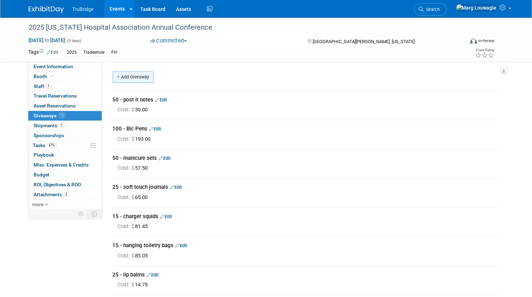
click at [142, 75] on link "Add Giveaway" at bounding box center [133, 76] width 41 height 11
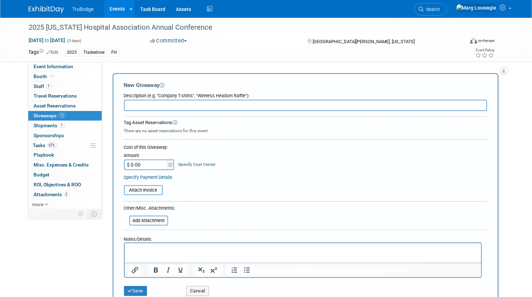
click at [147, 105] on input "text" at bounding box center [305, 105] width 363 height 11
type input "collateral"
click at [136, 250] on p "Rich Text Area. Press ALT-0 for help." at bounding box center [303, 249] width 348 height 7
paste body "Rich Text Area. Press ALT-0 for help."
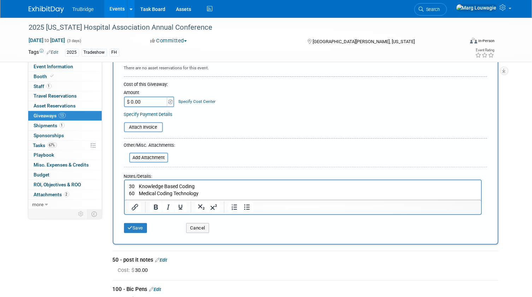
scroll to position [64, 0]
click at [142, 226] on button "Save" at bounding box center [135, 227] width 23 height 10
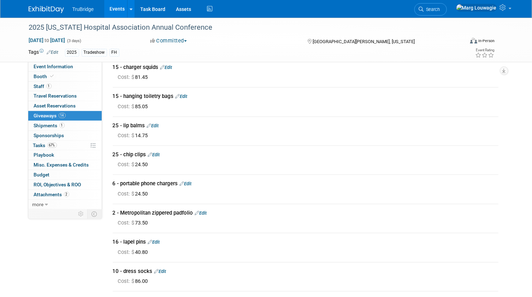
scroll to position [143, 0]
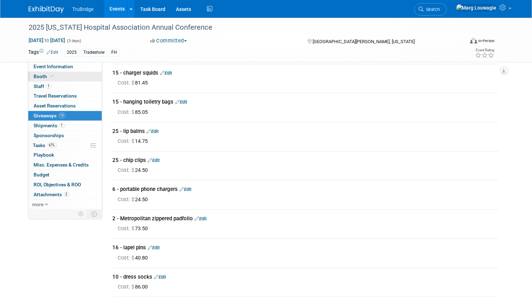
click at [67, 76] on link "Booth" at bounding box center [64, 77] width 73 height 10
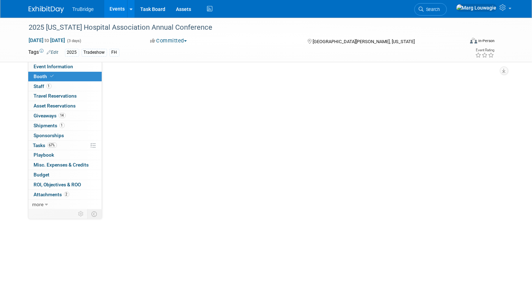
scroll to position [0, 0]
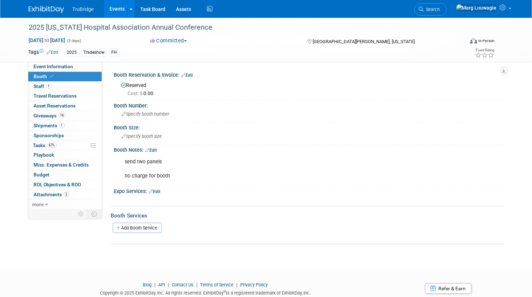
click at [155, 150] on link "Edit" at bounding box center [151, 150] width 12 height 5
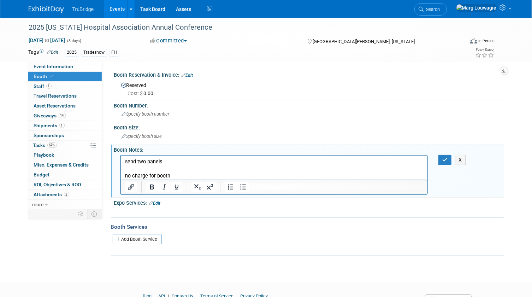
click at [187, 172] on p "send two panels no charge for booth" at bounding box center [274, 168] width 298 height 21
click at [192, 174] on p "send two panels no charge for booth" at bounding box center [274, 168] width 298 height 21
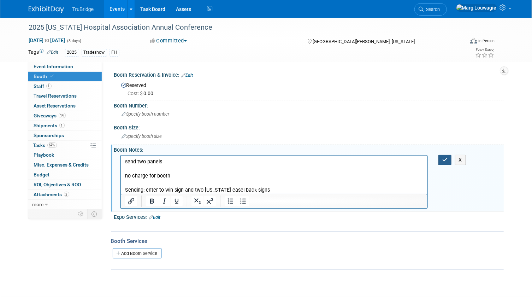
click at [440, 156] on button "button" at bounding box center [444, 160] width 13 height 10
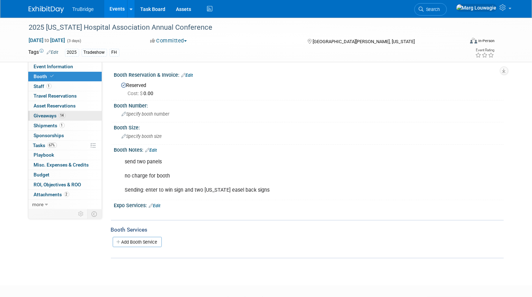
click at [36, 117] on span "Giveaways 14" at bounding box center [50, 116] width 32 height 6
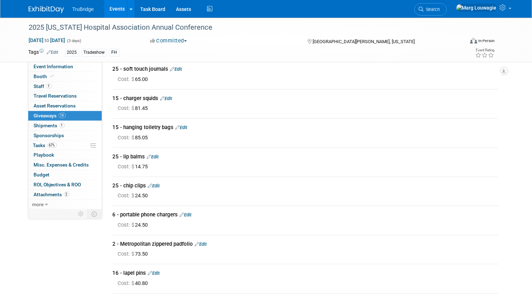
scroll to position [47, 0]
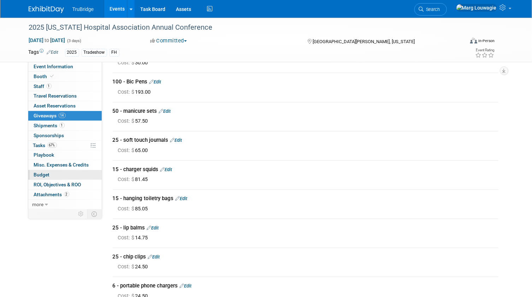
click at [38, 173] on span "Budget" at bounding box center [42, 175] width 16 height 6
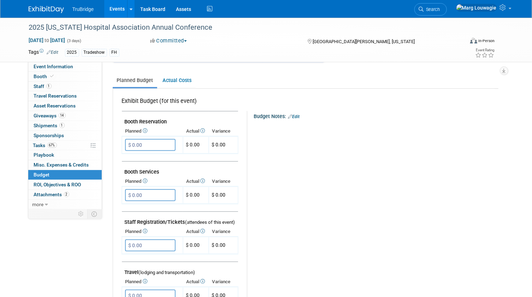
scroll to position [0, 0]
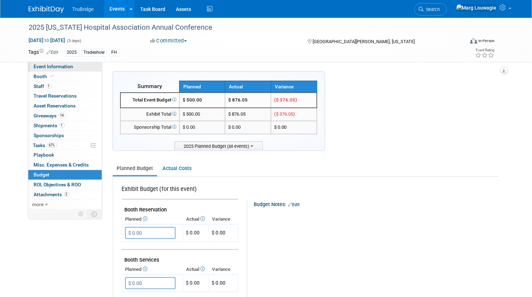
click at [76, 67] on link "Event Information" at bounding box center [64, 67] width 73 height 10
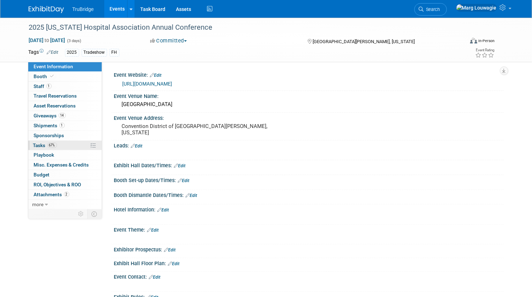
click at [44, 144] on span "Tasks 67%" at bounding box center [45, 145] width 24 height 6
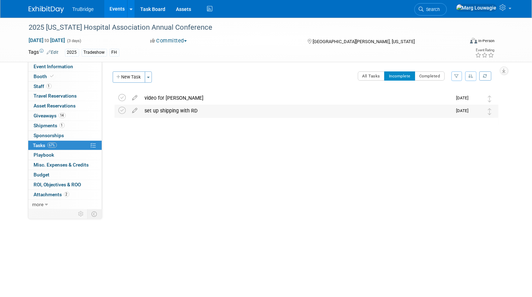
click at [183, 111] on div "set up shipping with RD" at bounding box center [296, 111] width 311 height 12
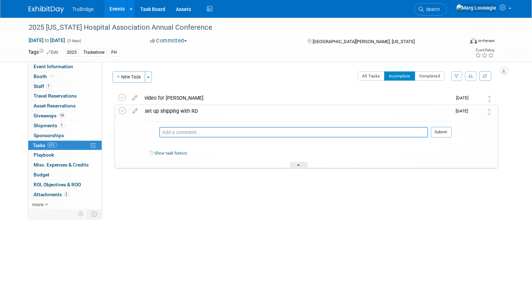
click at [186, 133] on textarea at bounding box center [293, 132] width 269 height 11
type textarea "added to spreadsheet - close to done"
click at [436, 132] on button "Submit" at bounding box center [441, 132] width 21 height 11
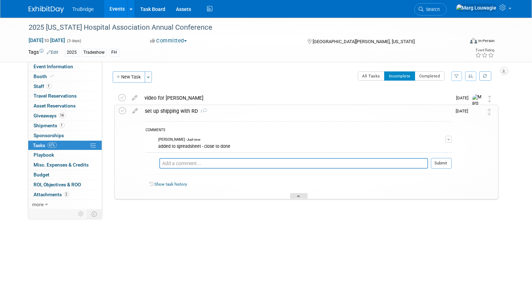
click at [297, 197] on icon at bounding box center [298, 197] width 3 height 4
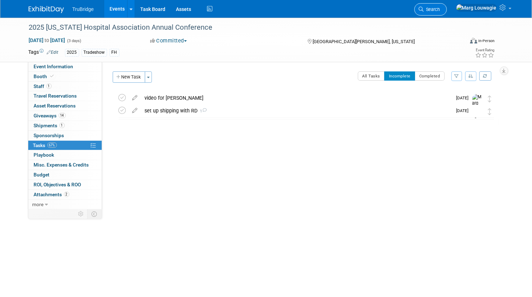
click at [440, 11] on span "Search" at bounding box center [432, 9] width 16 height 5
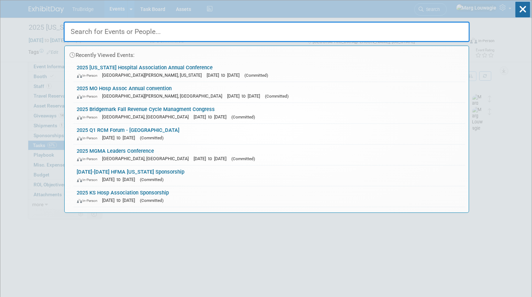
click at [444, 30] on input "text" at bounding box center [267, 32] width 406 height 20
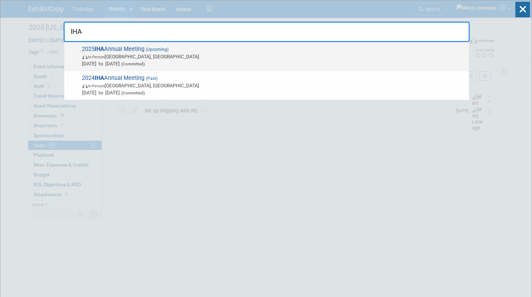
type input "IHA"
click at [157, 58] on span "In-Person [GEOGRAPHIC_DATA], [GEOGRAPHIC_DATA]" at bounding box center [273, 56] width 383 height 7
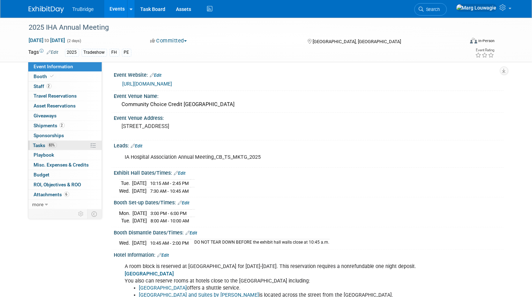
click at [44, 143] on span "Tasks 83%" at bounding box center [45, 145] width 24 height 6
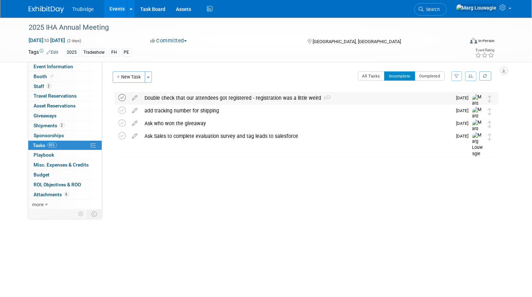
click at [120, 97] on icon at bounding box center [122, 97] width 7 height 7
